Goal: Use online tool/utility: Utilize a website feature to perform a specific function

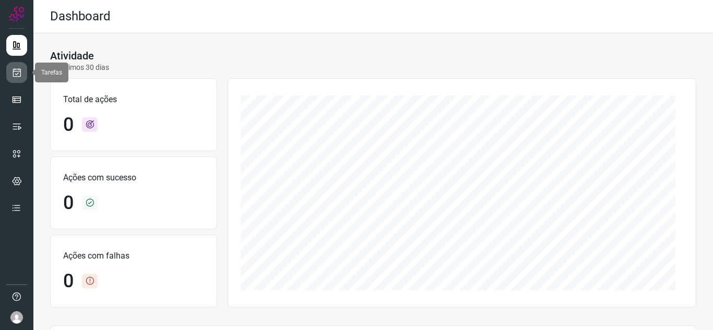
click at [16, 70] on icon at bounding box center [16, 72] width 11 height 10
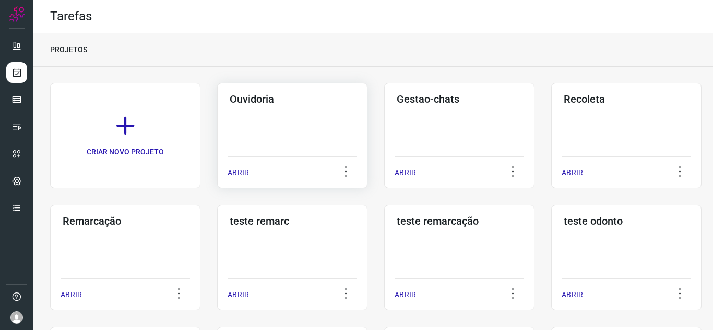
click at [243, 172] on p "ABRIR" at bounding box center [237, 172] width 21 height 11
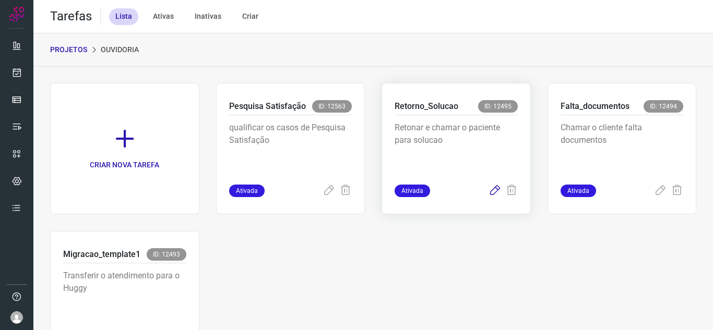
click at [488, 194] on icon at bounding box center [494, 191] width 13 height 13
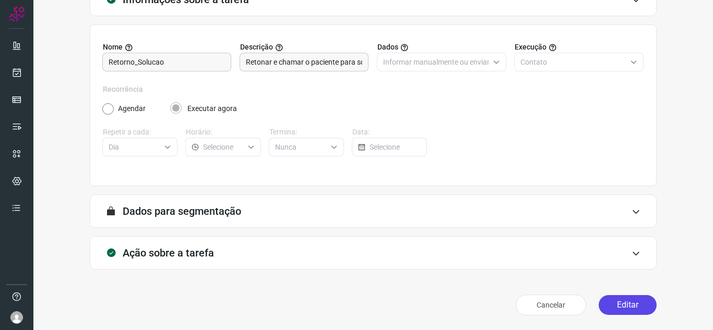
scroll to position [77, 0]
click at [633, 299] on button "Editar" at bounding box center [627, 305] width 58 height 20
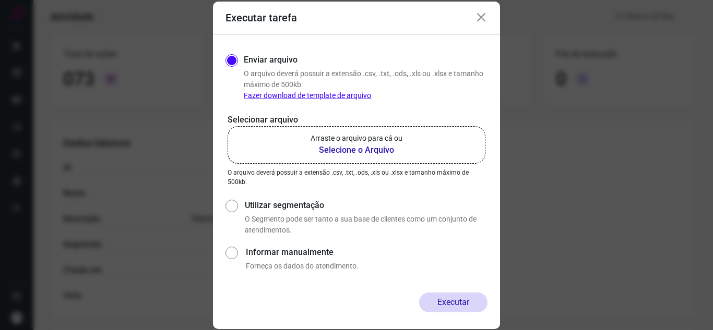
click at [364, 138] on p "Arraste o arquivo para cá ou" at bounding box center [356, 138] width 92 height 11
click at [0, 0] on input "Arraste o arquivo para cá ou Selecione o Arquivo" at bounding box center [0, 0] width 0 height 0
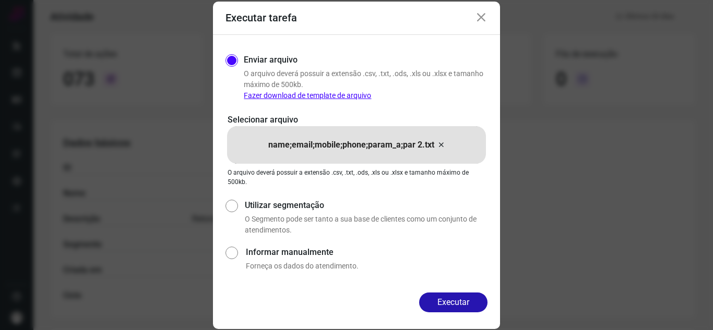
drag, startPoint x: 449, startPoint y: 299, endPoint x: 455, endPoint y: 296, distance: 6.8
click at [449, 300] on button "Executar" at bounding box center [453, 303] width 68 height 20
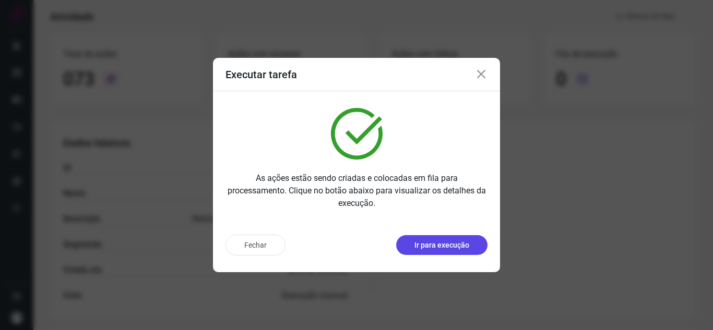
click at [474, 249] on button "Ir para execução" at bounding box center [441, 245] width 91 height 20
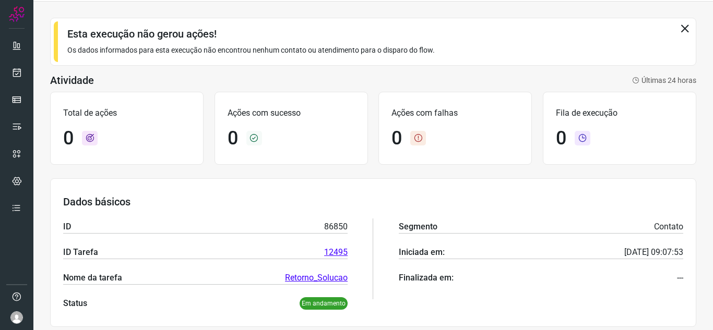
scroll to position [26, 0]
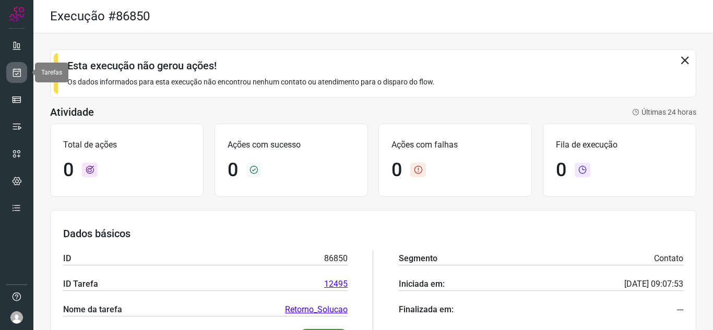
click at [15, 75] on icon at bounding box center [16, 72] width 11 height 10
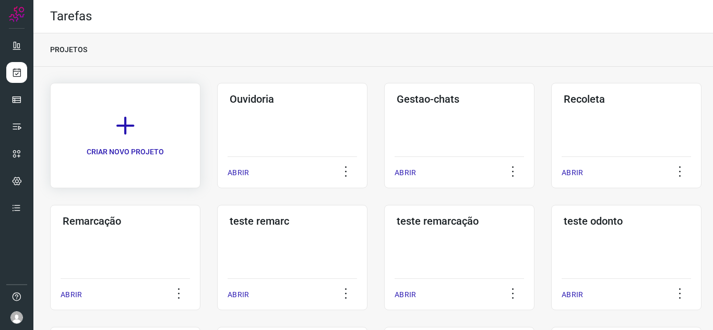
click at [67, 84] on link "CRIAR NOVO PROJETO" at bounding box center [125, 135] width 150 height 105
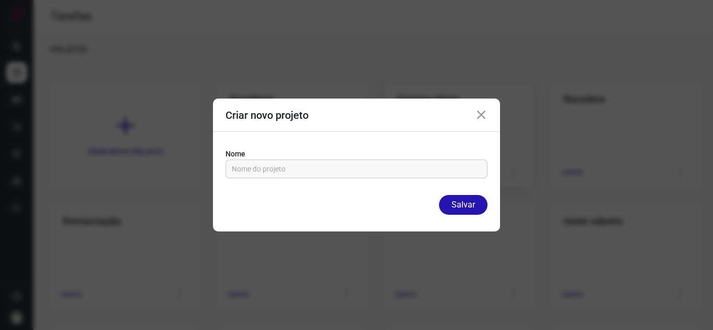
click at [478, 109] on icon at bounding box center [481, 115] width 13 height 13
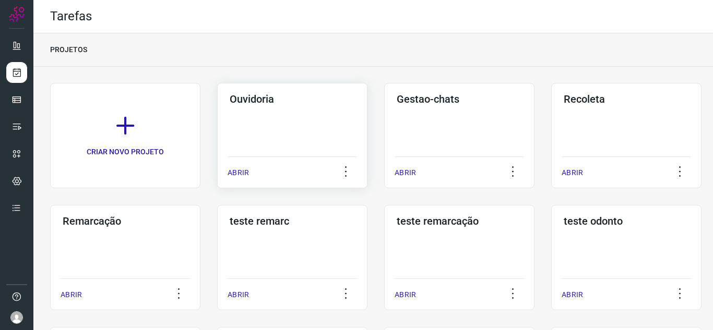
click at [255, 172] on div "ABRIR" at bounding box center [291, 170] width 129 height 26
click at [237, 169] on p "ABRIR" at bounding box center [237, 172] width 21 height 11
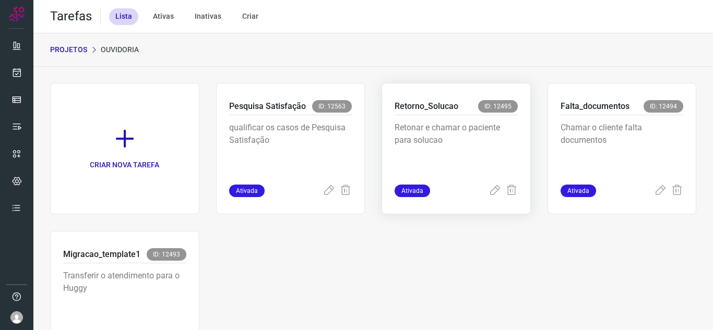
click at [479, 193] on div "Ativada" at bounding box center [455, 191] width 123 height 13
click at [482, 198] on div "Retorno_Solucao ID: 12495 Retonar e chamar o paciente para solucao Ativada" at bounding box center [455, 148] width 149 height 131
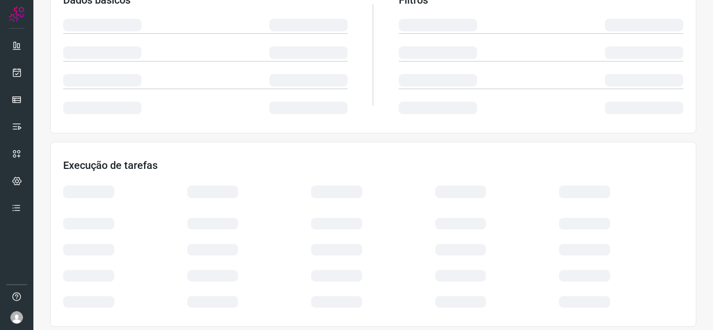
scroll to position [227, 0]
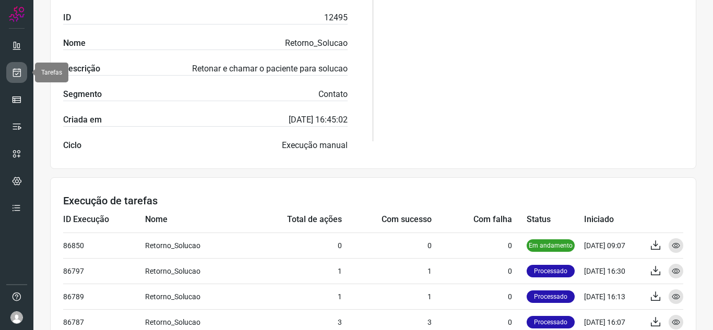
click at [18, 69] on icon at bounding box center [16, 72] width 11 height 10
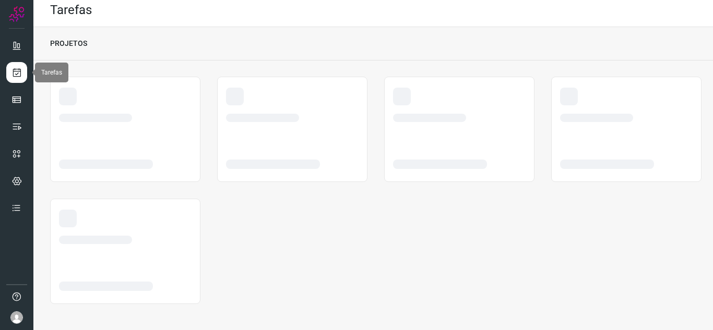
scroll to position [6, 0]
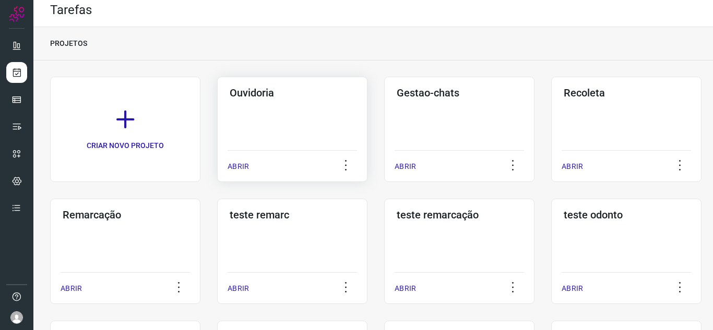
click at [241, 166] on p "ABRIR" at bounding box center [237, 166] width 21 height 11
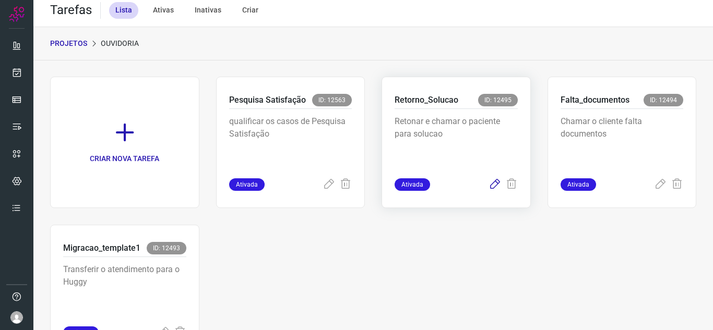
click at [488, 180] on icon at bounding box center [494, 184] width 13 height 13
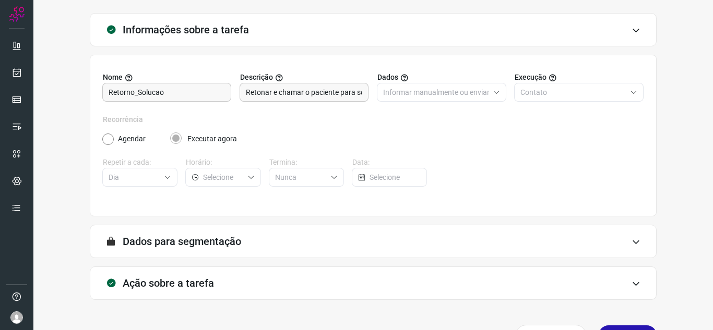
scroll to position [77, 0]
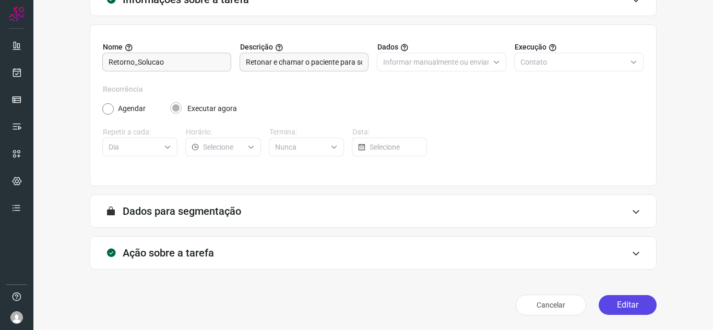
click at [609, 302] on button "Editar" at bounding box center [627, 305] width 58 height 20
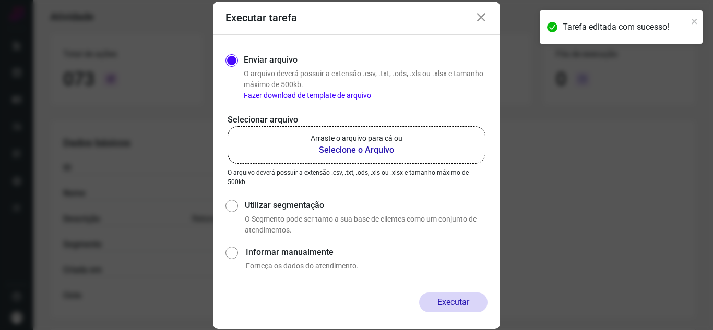
click at [308, 141] on label "Arraste o arquivo para cá ou Selecione o Arquivo" at bounding box center [356, 145] width 258 height 38
click at [0, 0] on input "Arraste o arquivo para cá ou Selecione o Arquivo" at bounding box center [0, 0] width 0 height 0
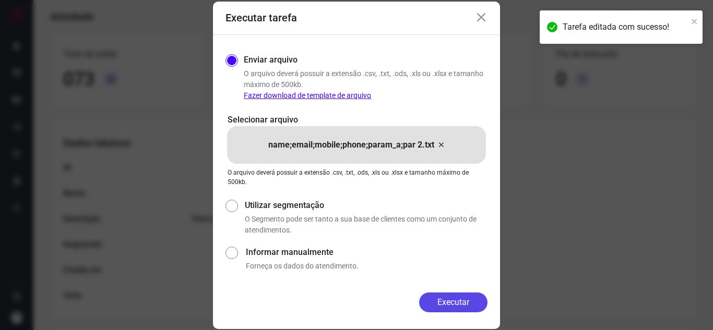
click at [450, 297] on button "Executar" at bounding box center [453, 303] width 68 height 20
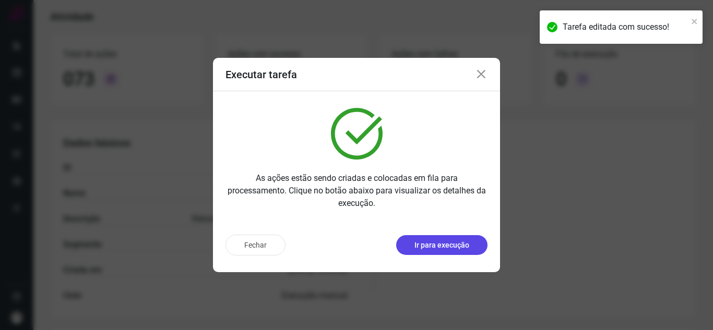
click at [451, 247] on p "Ir para execução" at bounding box center [441, 245] width 55 height 11
